Goal: Contribute content: Contribute content

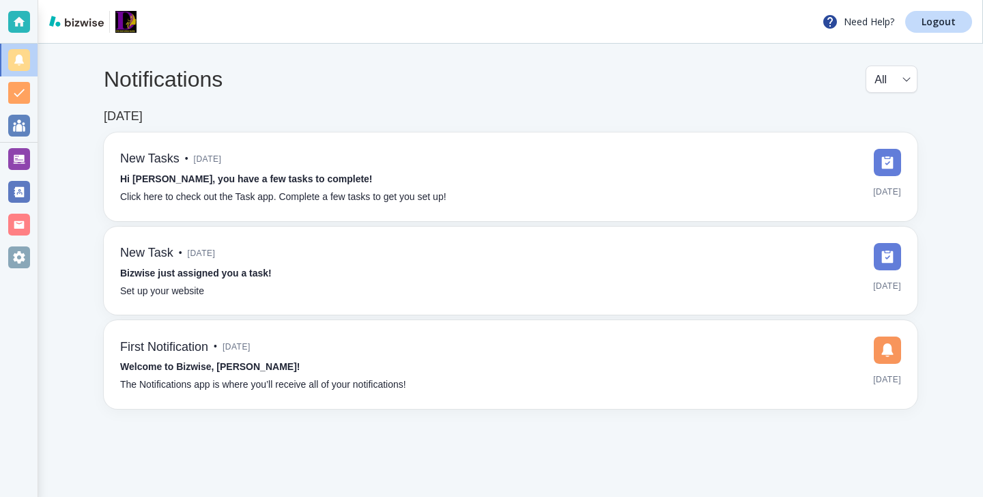
click at [18, 154] on div at bounding box center [19, 159] width 22 height 22
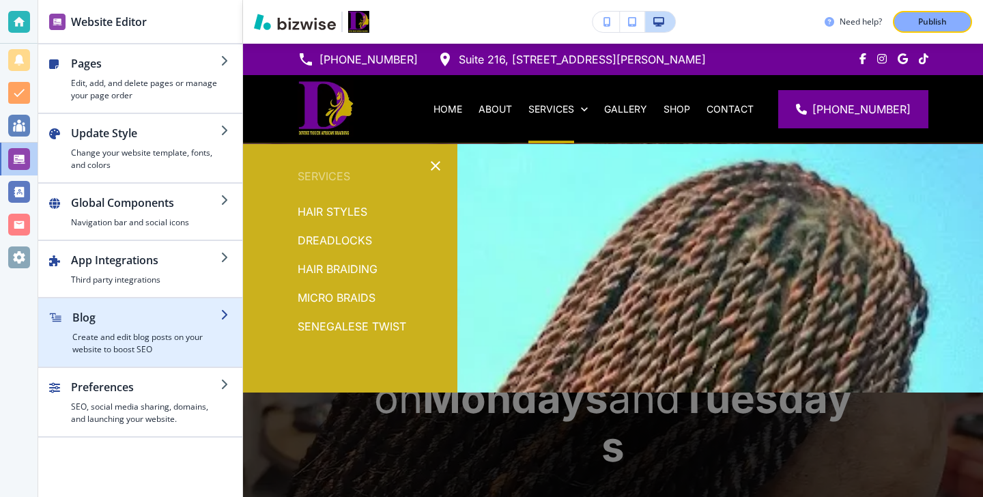
click at [158, 310] on h2 "Blog" at bounding box center [146, 317] width 148 height 16
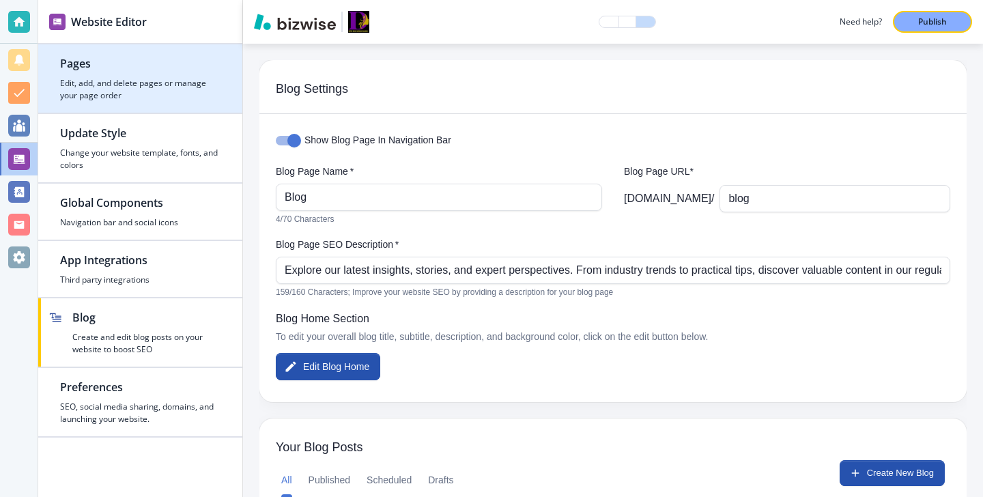
click at [126, 90] on h4 "Edit, add, and delete pages or manage your page order" at bounding box center [140, 89] width 160 height 25
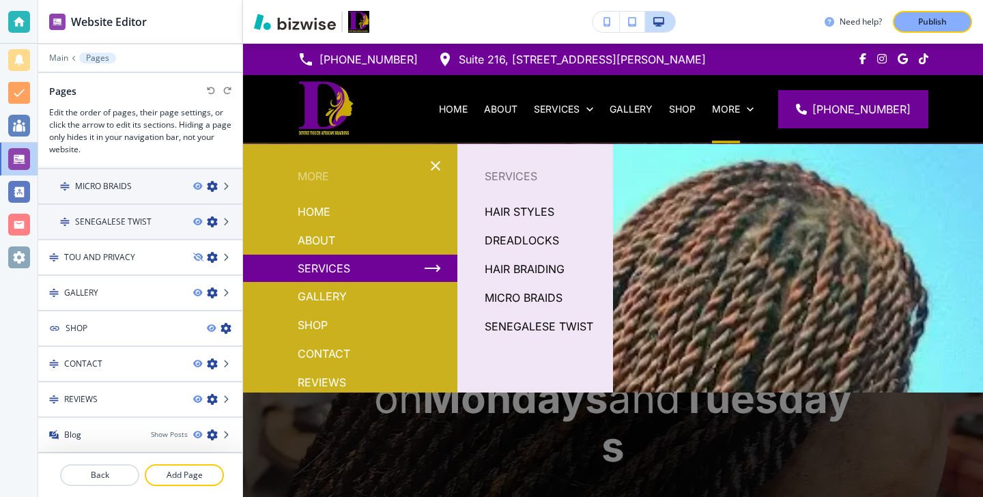
scroll to position [25, 0]
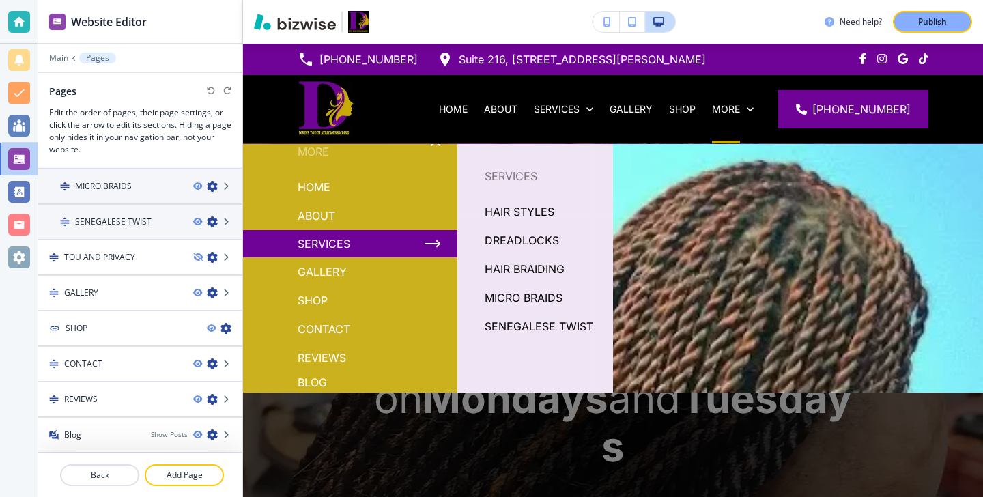
click at [312, 381] on p "Blog" at bounding box center [311, 382] width 29 height 20
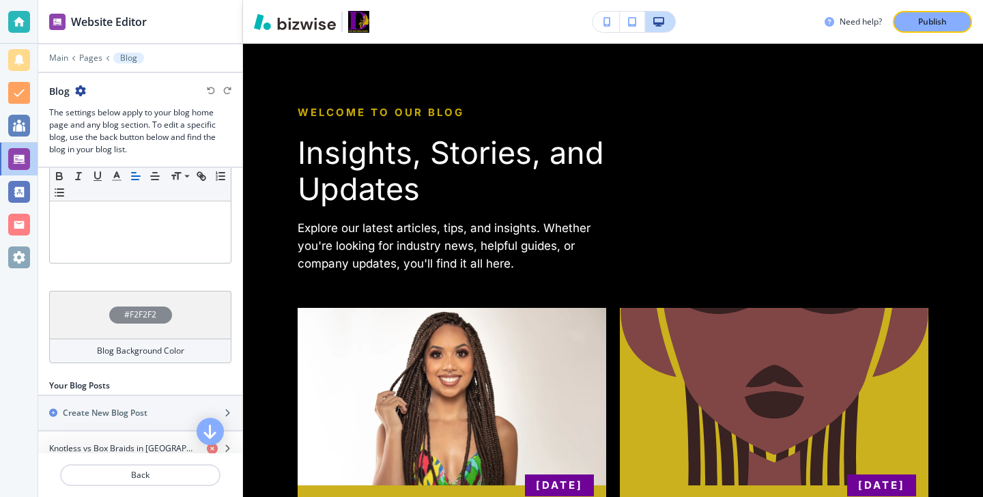
scroll to position [413, 0]
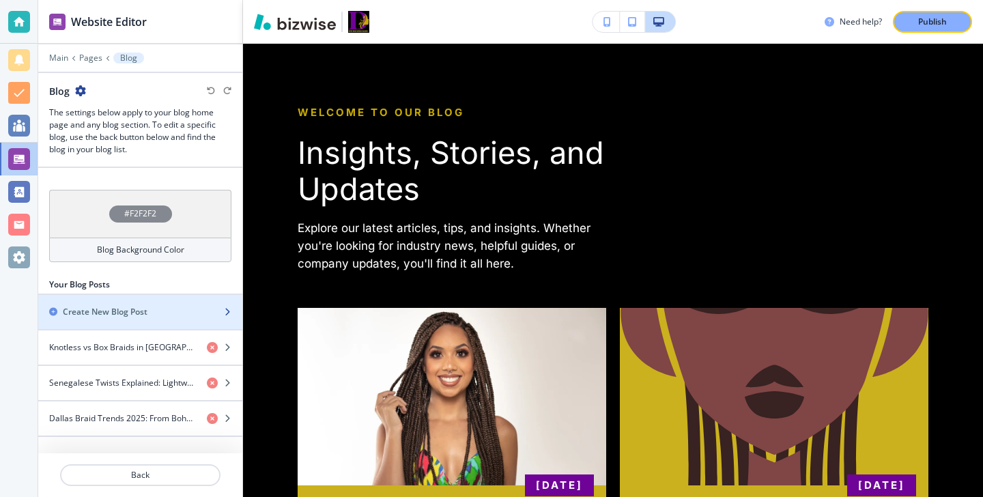
click at [141, 302] on div "button" at bounding box center [140, 300] width 204 height 11
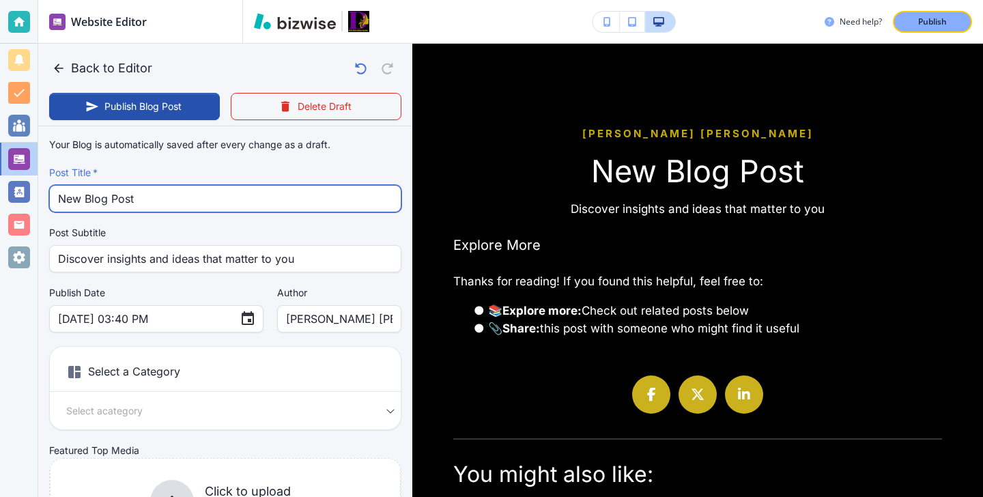
click at [138, 190] on input "New Blog Post" at bounding box center [225, 199] width 334 height 26
click at [139, 195] on input "New Blog Post" at bounding box center [225, 199] width 334 height 26
click at [140, 196] on input "New Blog Post" at bounding box center [225, 199] width 334 height 26
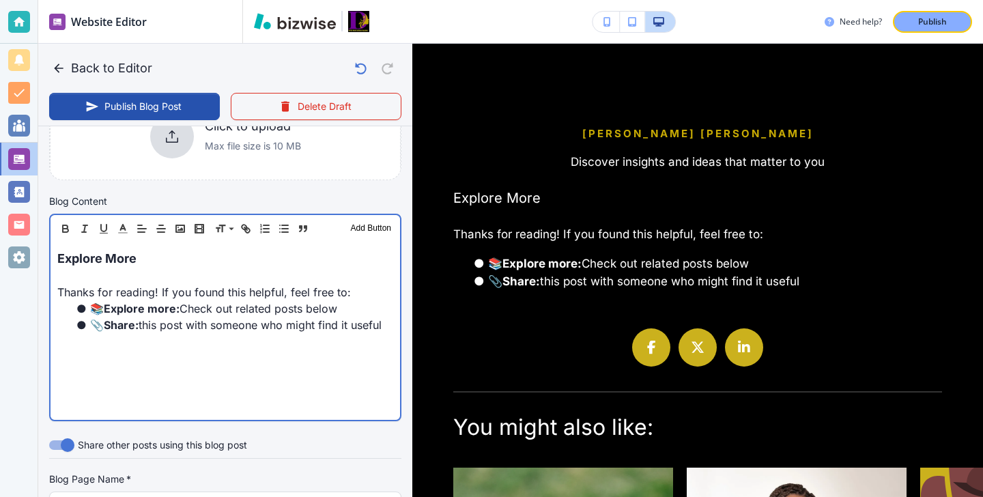
scroll to position [366, 0]
drag, startPoint x: 169, startPoint y: 258, endPoint x: 74, endPoint y: 258, distance: 95.5
click at [74, 258] on p "Explore More" at bounding box center [225, 257] width 336 height 18
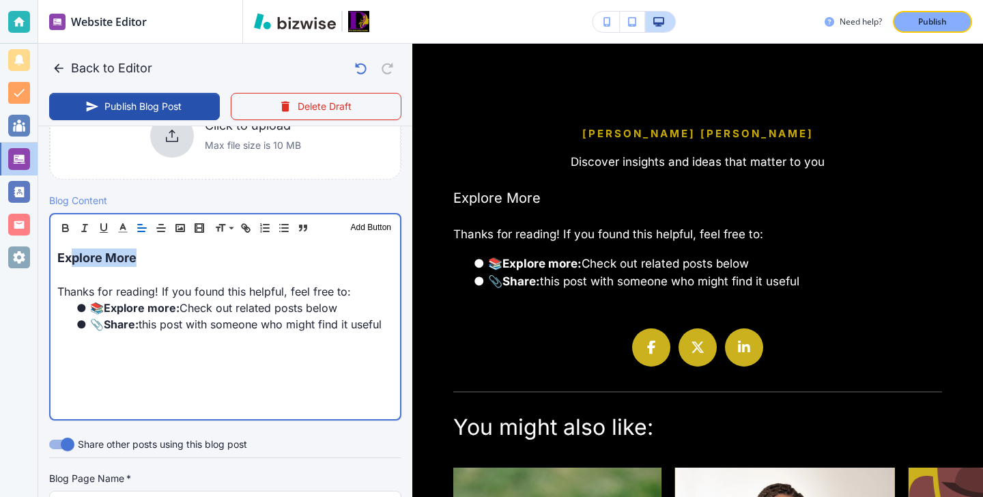
type input "[DATE] 03:41 PM"
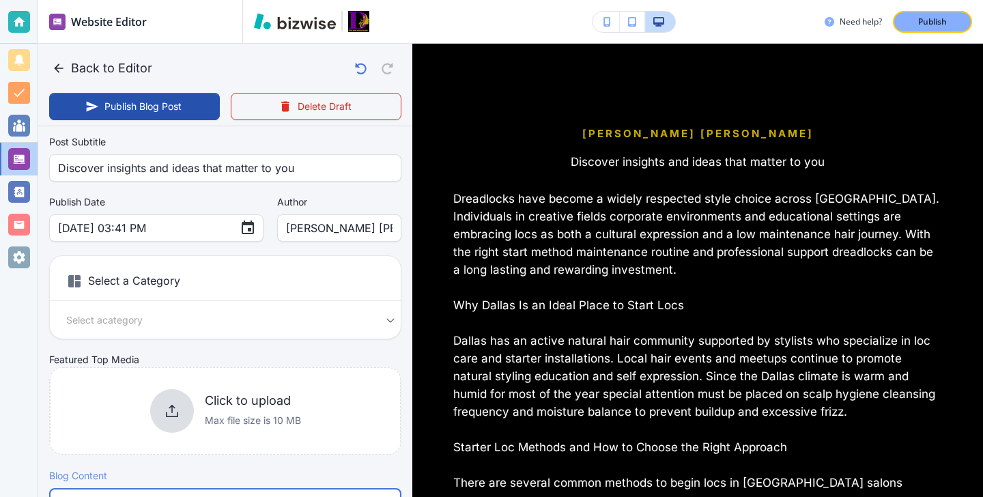
scroll to position [0, 0]
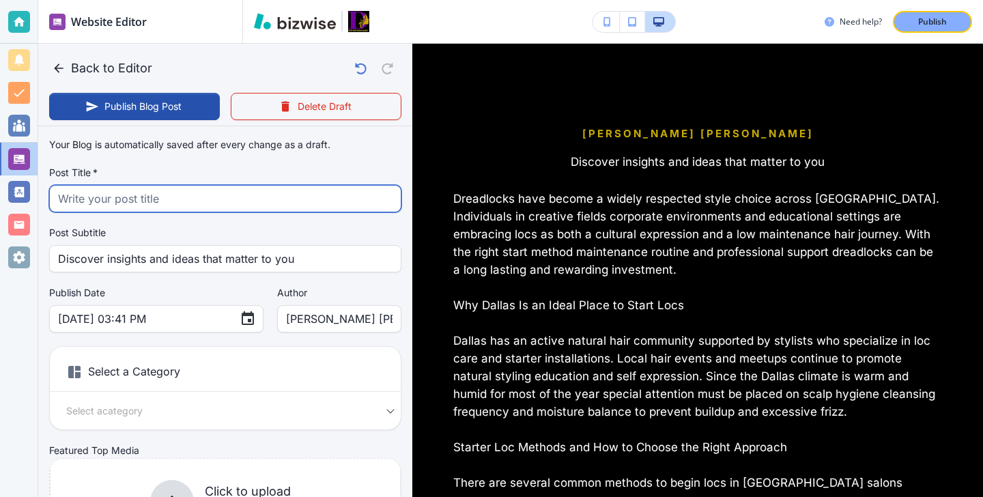
click at [170, 199] on input "text" at bounding box center [225, 199] width 334 height 26
click at [244, 187] on input "text" at bounding box center [225, 199] width 334 height 26
paste input "Dreadlocks in [GEOGRAPHIC_DATA]: How to Start, Maintain, and Rock Your Locs"
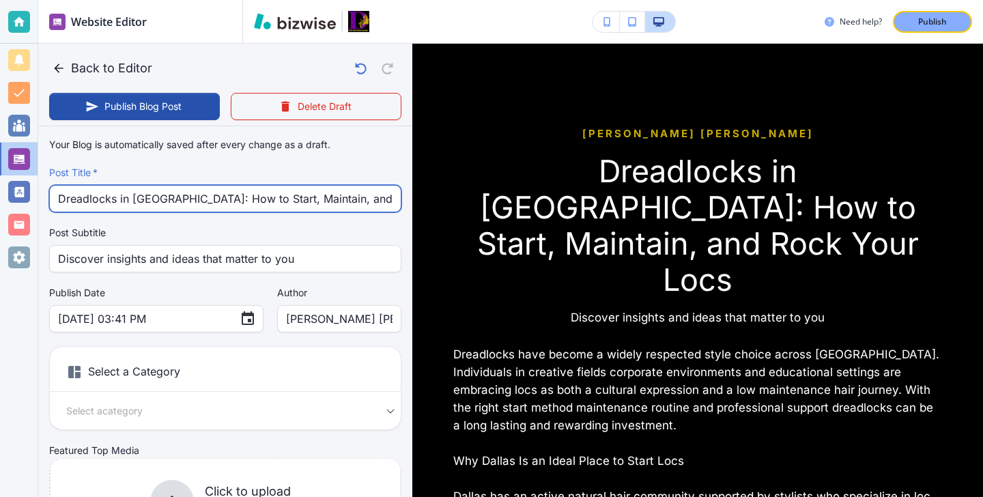
type input "Dreadlocks in [GEOGRAPHIC_DATA]: How to Start, Maintain, and Rock Your Locs"
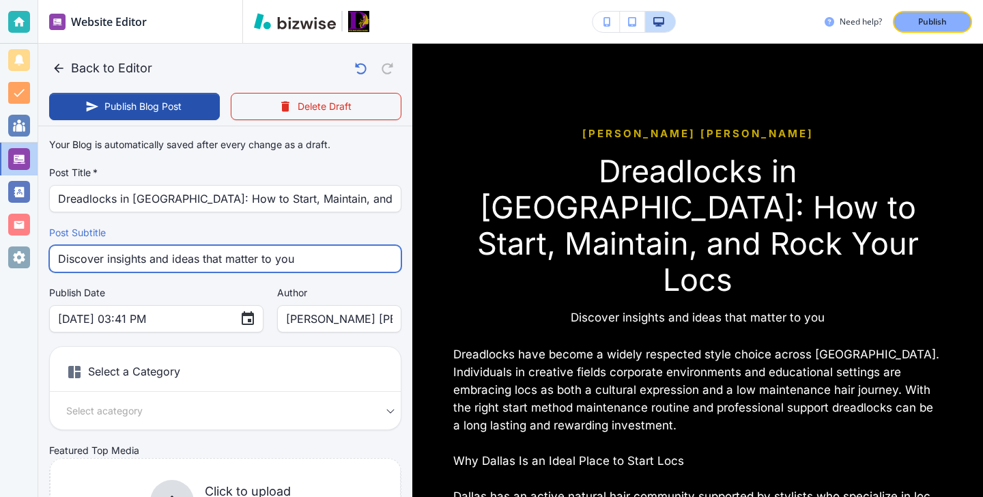
click at [319, 268] on input "Discover insights and ideas that matter to you" at bounding box center [225, 259] width 334 height 26
click at [319, 265] on input "Discover insights and ideas that matter to you" at bounding box center [225, 259] width 334 height 26
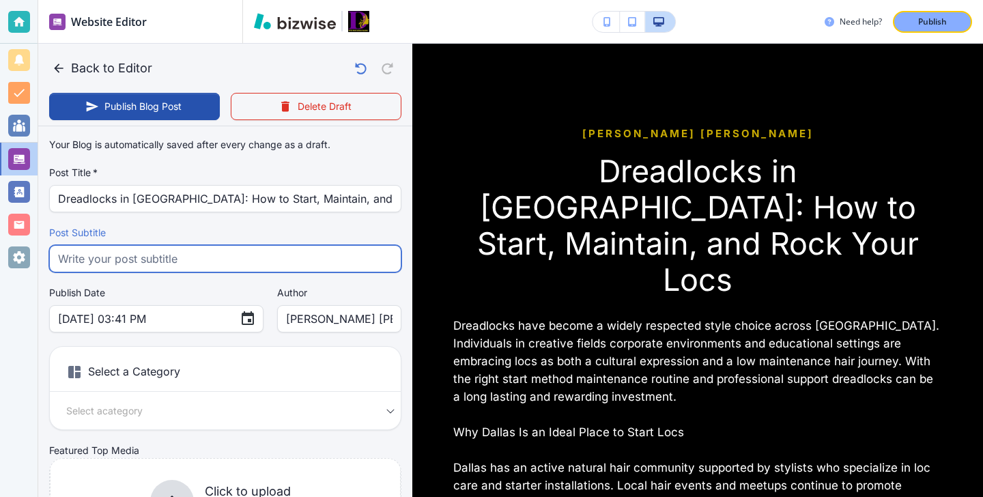
paste input "Learn how to start, maintain and style dreadlocks in [GEOGRAPHIC_DATA] with exp…"
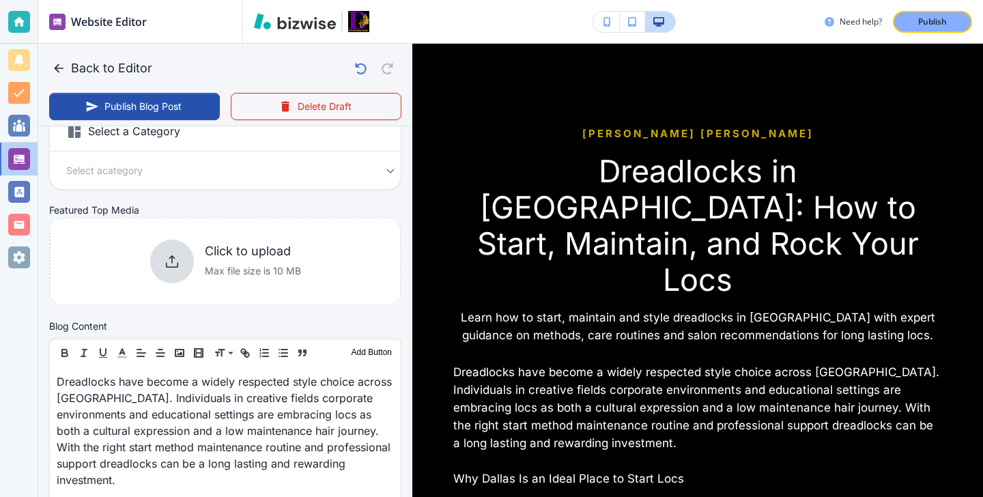
scroll to position [187, 0]
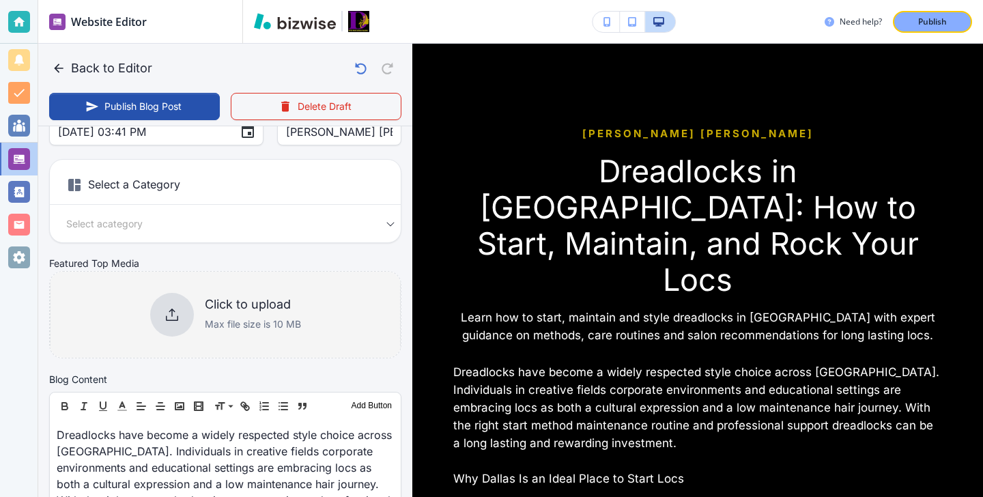
type input "Learn how to start, maintain and style dreadlocks in [GEOGRAPHIC_DATA] with exp…"
click at [227, 339] on div "Click to upload Max file size is 10 MB" at bounding box center [225, 314] width 351 height 111
type input "[DATE] 03:42 PM"
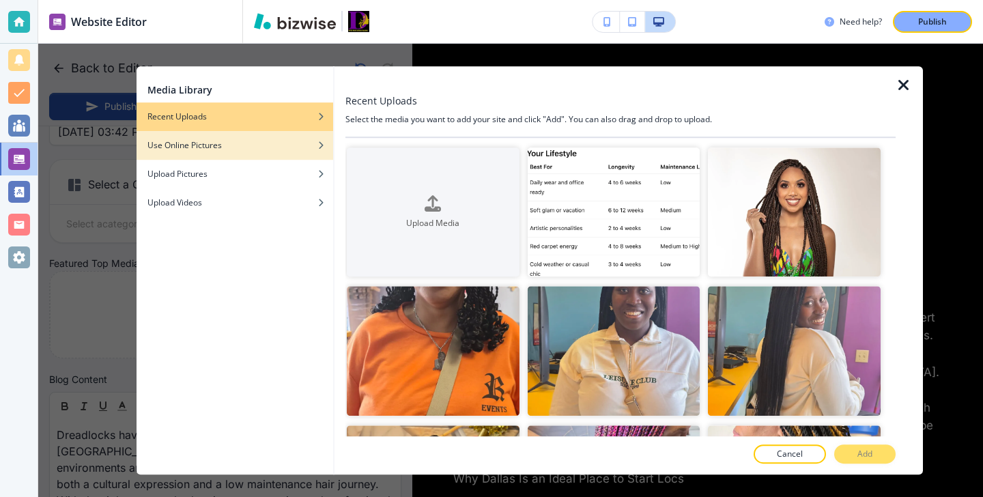
click at [265, 147] on div "Use Online Pictures" at bounding box center [234, 145] width 197 height 12
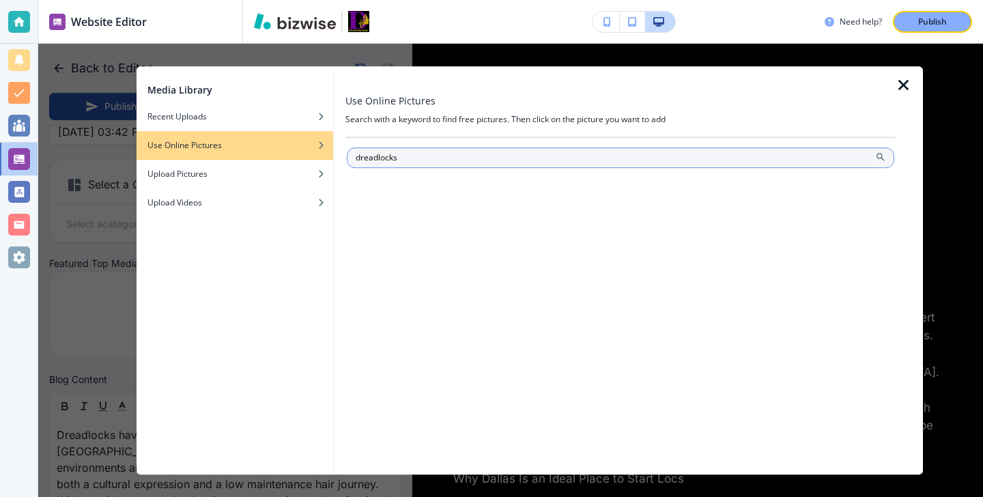
type input "dreadlocks"
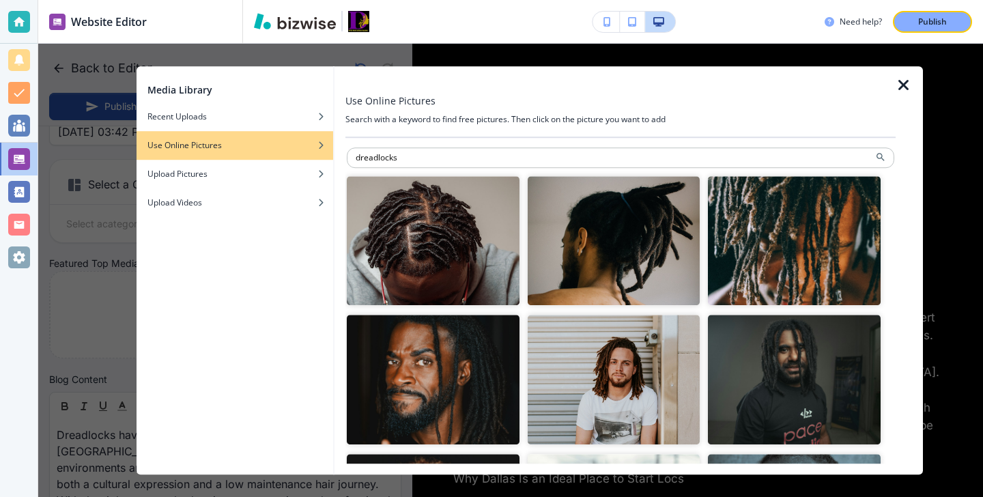
click at [813, 194] on img "button" at bounding box center [794, 240] width 173 height 129
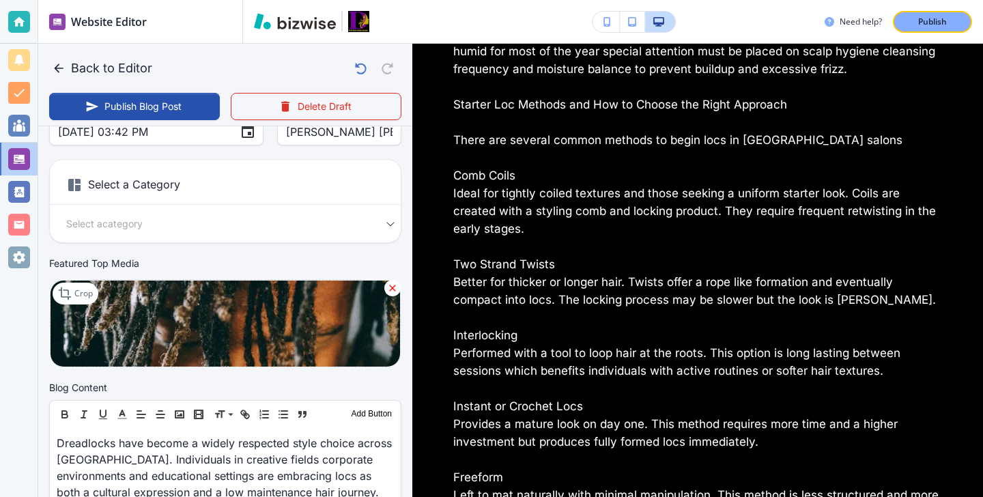
scroll to position [705, 0]
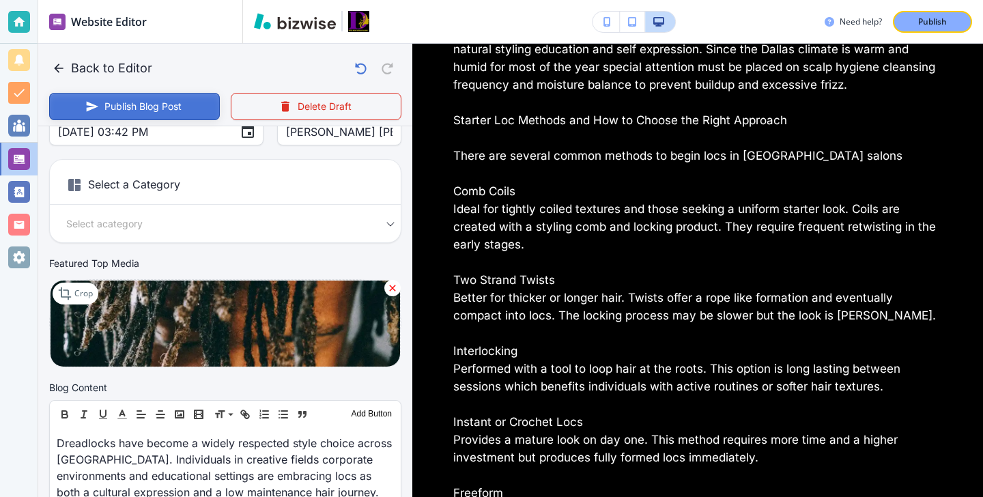
click at [168, 103] on button "Publish Blog Post" at bounding box center [134, 106] width 171 height 27
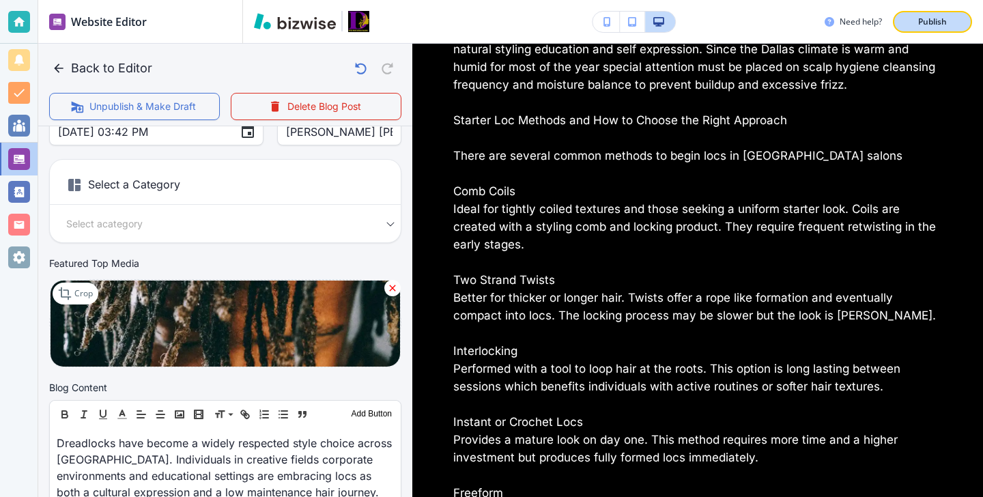
click at [918, 24] on p "Publish" at bounding box center [932, 22] width 29 height 12
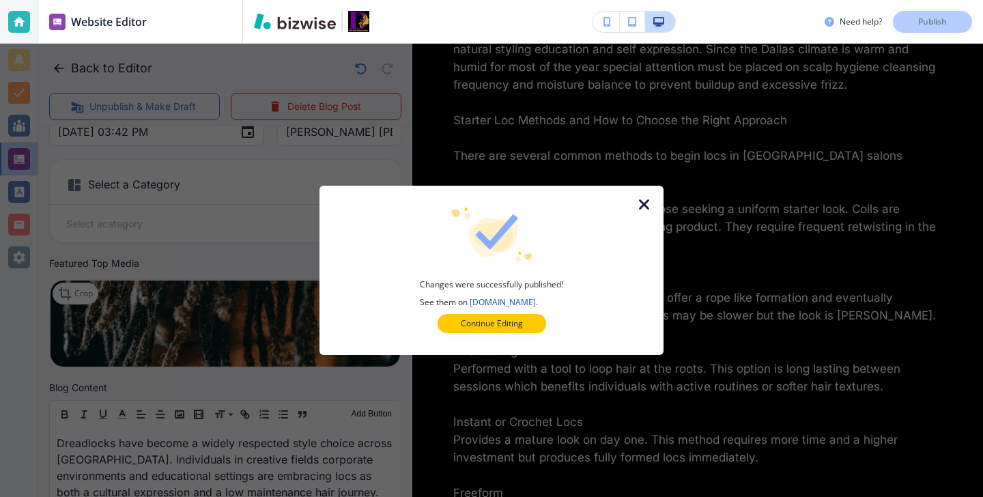
click at [496, 334] on div at bounding box center [491, 344] width 300 height 22
click at [505, 325] on p "Continue Editing" at bounding box center [492, 323] width 62 height 12
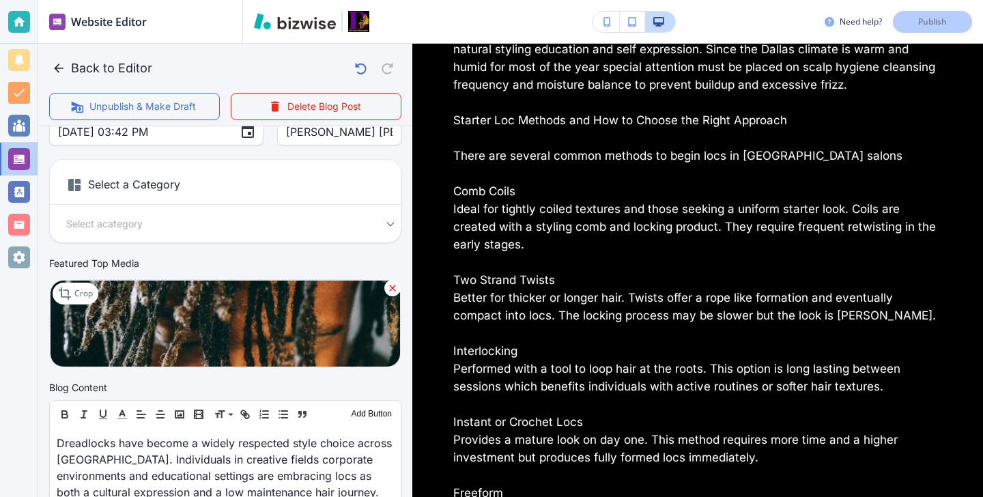
click at [15, 33] on div at bounding box center [19, 22] width 38 height 44
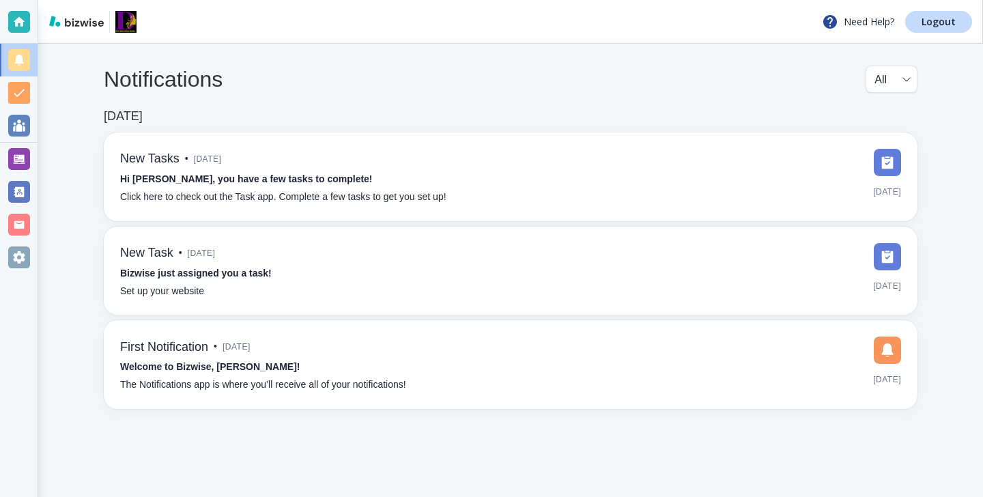
click at [925, 39] on div "Need Help? Logout" at bounding box center [510, 22] width 944 height 44
click at [925, 27] on p "Logout" at bounding box center [938, 22] width 34 height 10
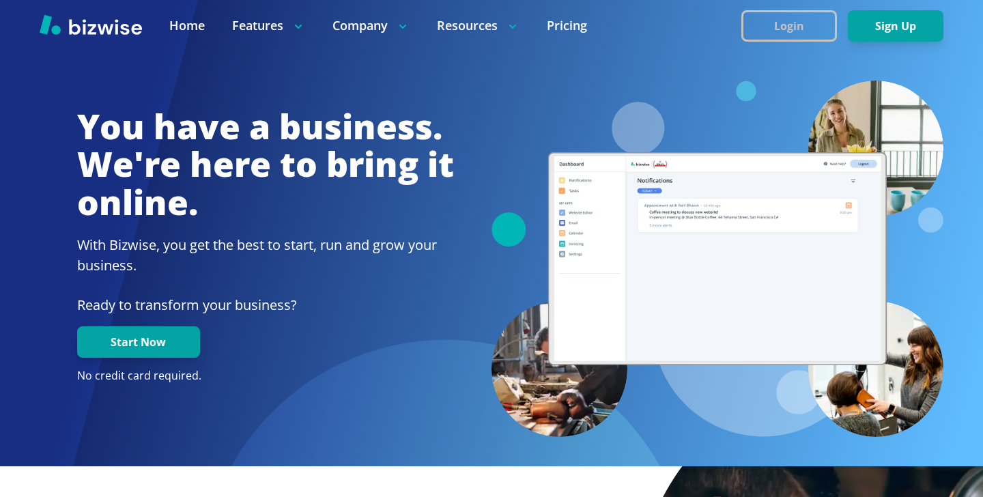
click at [783, 23] on button "Login" at bounding box center [789, 25] width 96 height 31
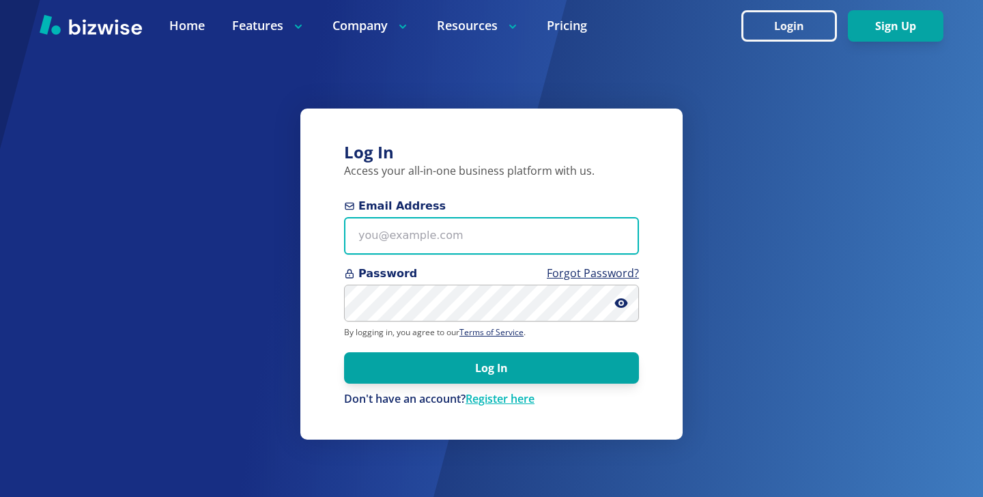
click at [537, 222] on input "Email Address" at bounding box center [491, 236] width 295 height 38
paste input "doris@dorislew.com"
type input "doris@dorislew.com"
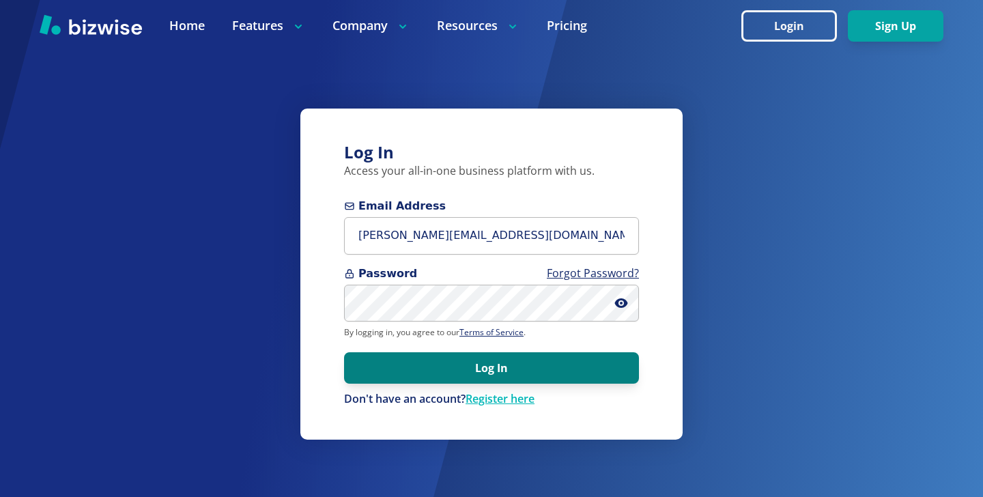
click at [410, 368] on button "Log In" at bounding box center [491, 367] width 295 height 31
